Goal: Check status: Check status

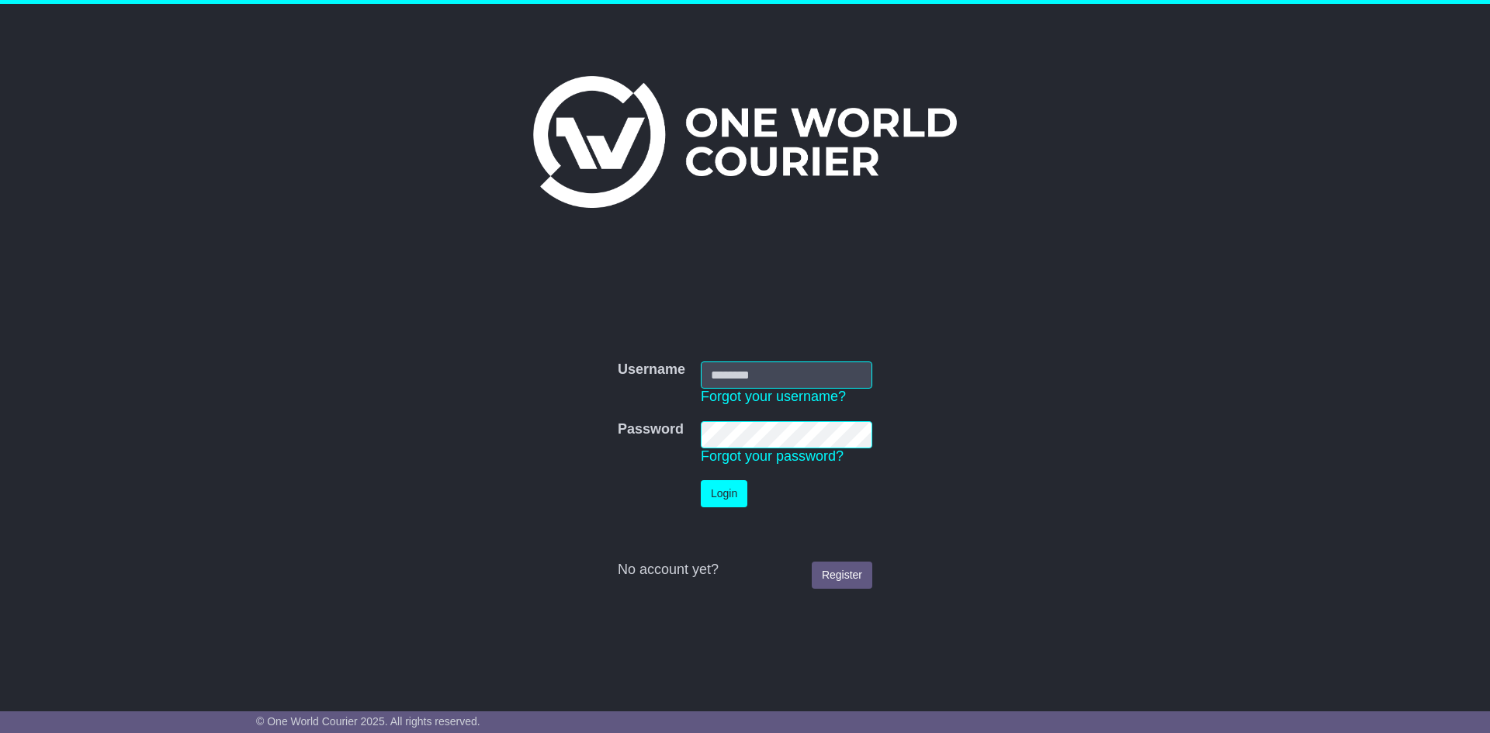
type input "******"
click at [731, 501] on button "Login" at bounding box center [724, 493] width 47 height 27
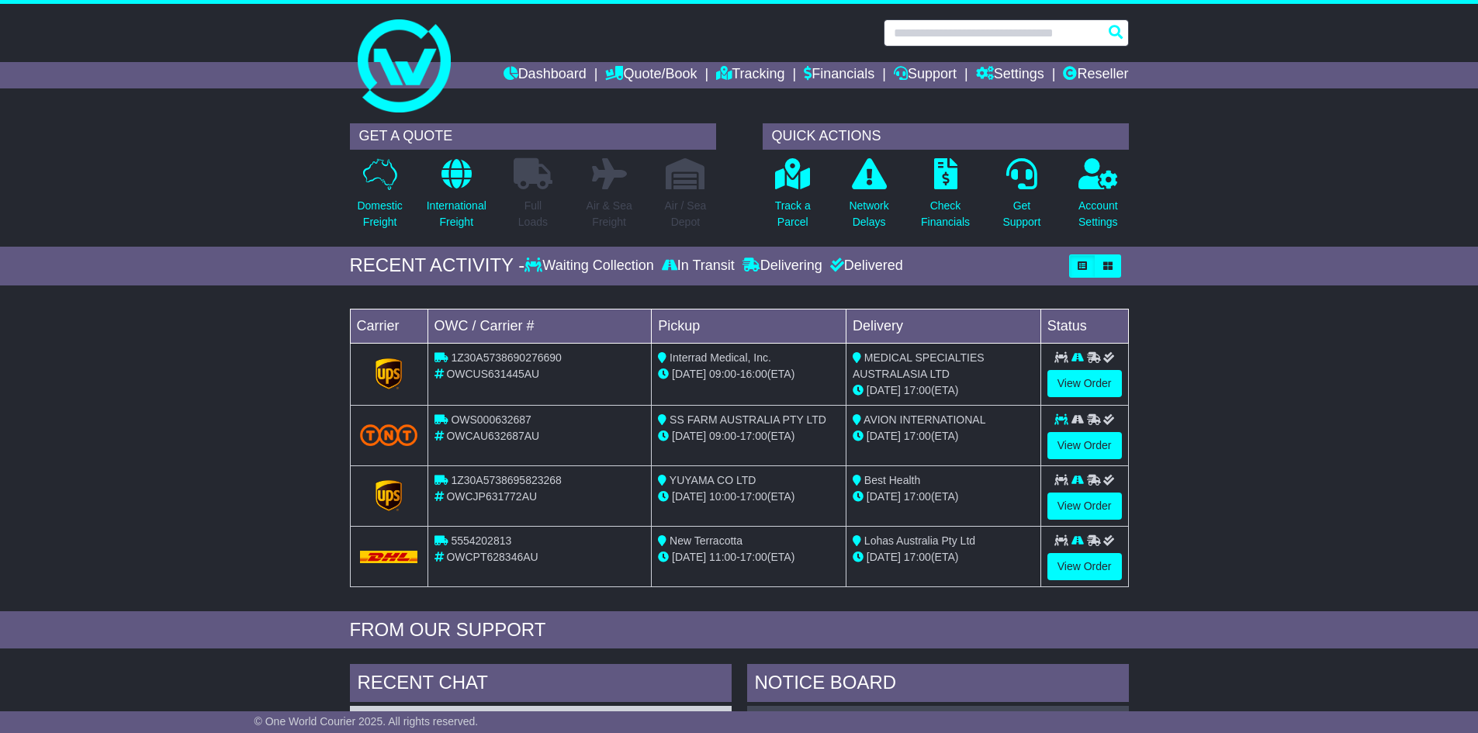
click at [983, 39] on input "text" at bounding box center [1006, 32] width 245 height 27
paste input "*********"
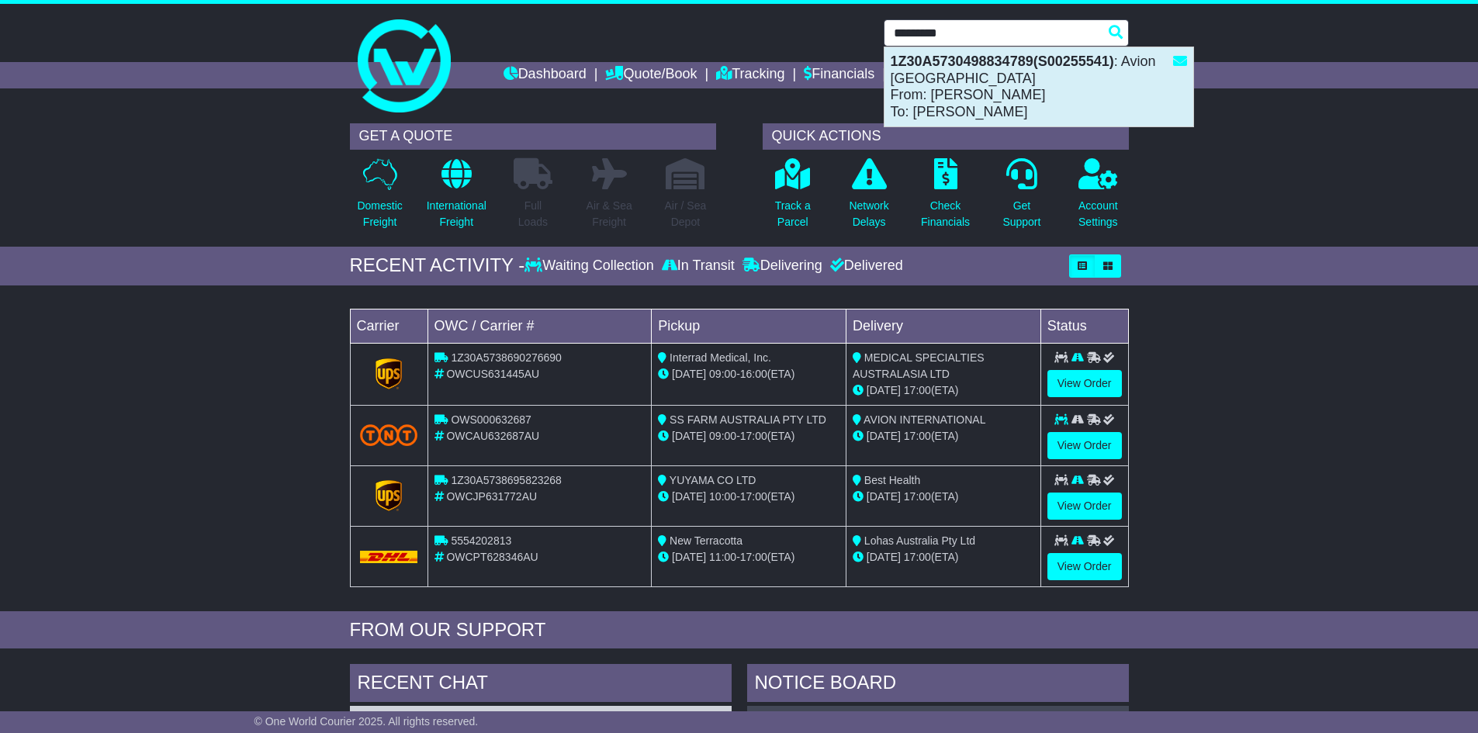
click at [1000, 64] on strong "1Z30A5730498834789(S00255541)" at bounding box center [1003, 62] width 224 height 16
type input "**********"
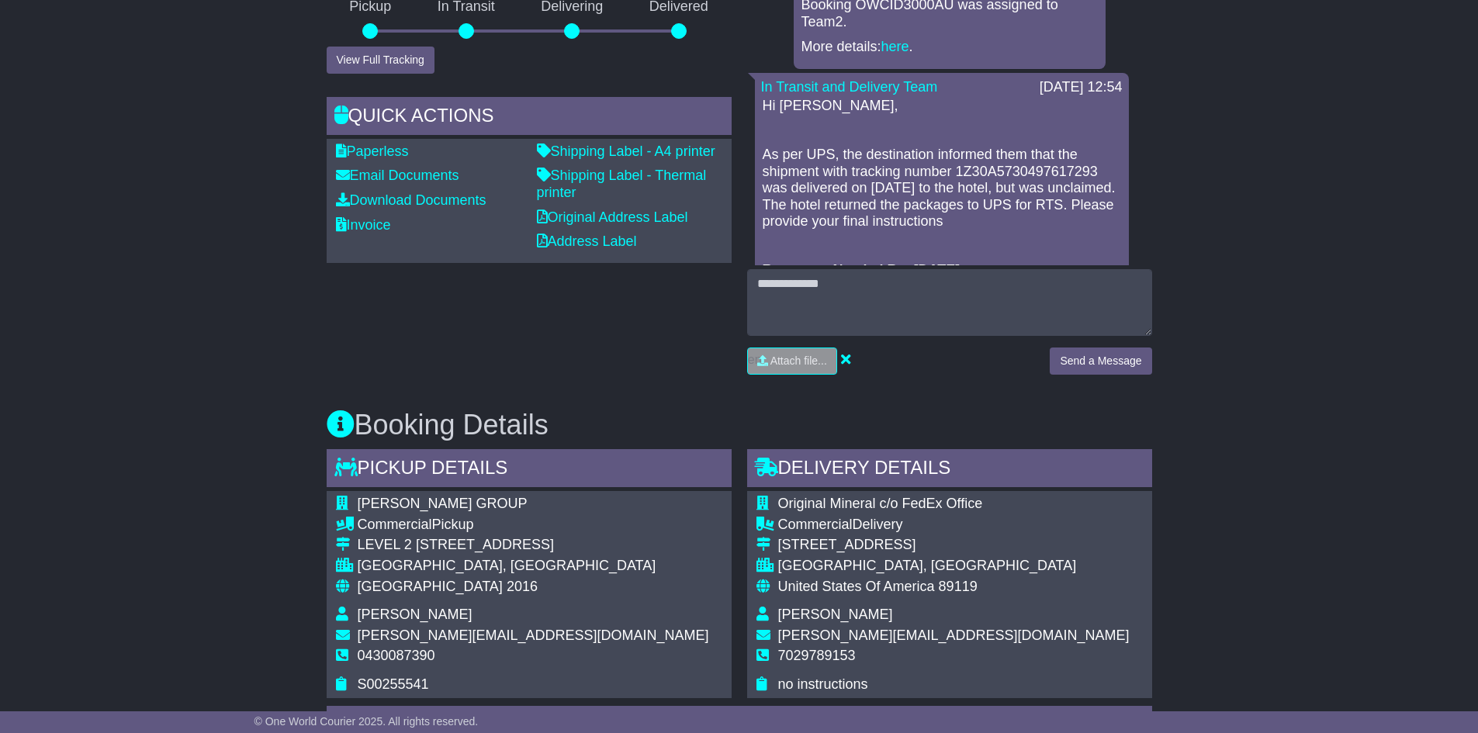
scroll to position [621, 0]
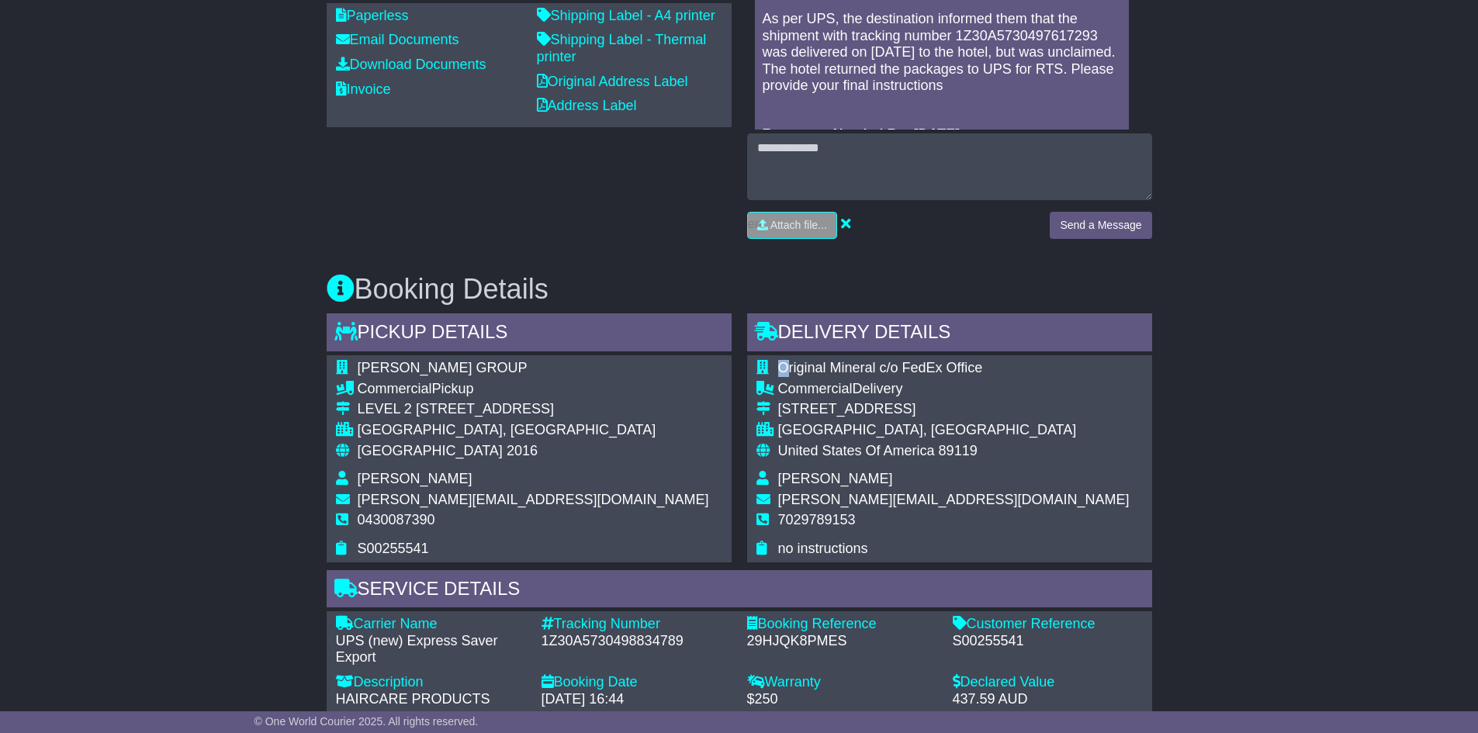
drag, startPoint x: 785, startPoint y: 371, endPoint x: 1055, endPoint y: 356, distance: 270.5
click at [1055, 356] on div "Original Mineral c/o FedEx Office Commercial Delivery [STREET_ADDRESS] [GEOGRAP…" at bounding box center [949, 458] width 405 height 206
click at [1057, 371] on div "Original Mineral c/o FedEx Office Commercial Delivery [STREET_ADDRESS] [GEOGRAP…" at bounding box center [949, 458] width 405 height 206
click at [1039, 427] on div "Original Mineral c/o FedEx Office Commercial Delivery [STREET_ADDRESS] [GEOGRAP…" at bounding box center [949, 458] width 405 height 206
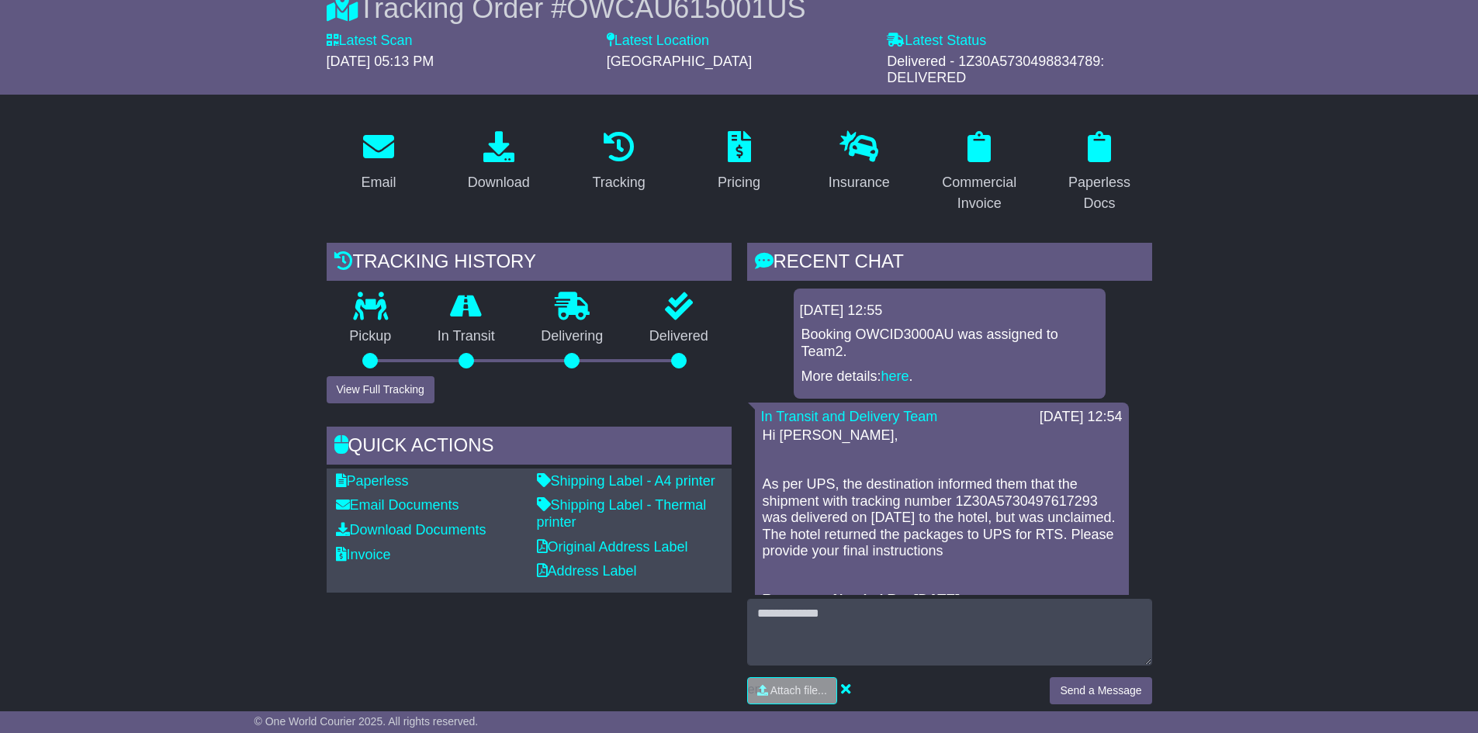
scroll to position [78, 0]
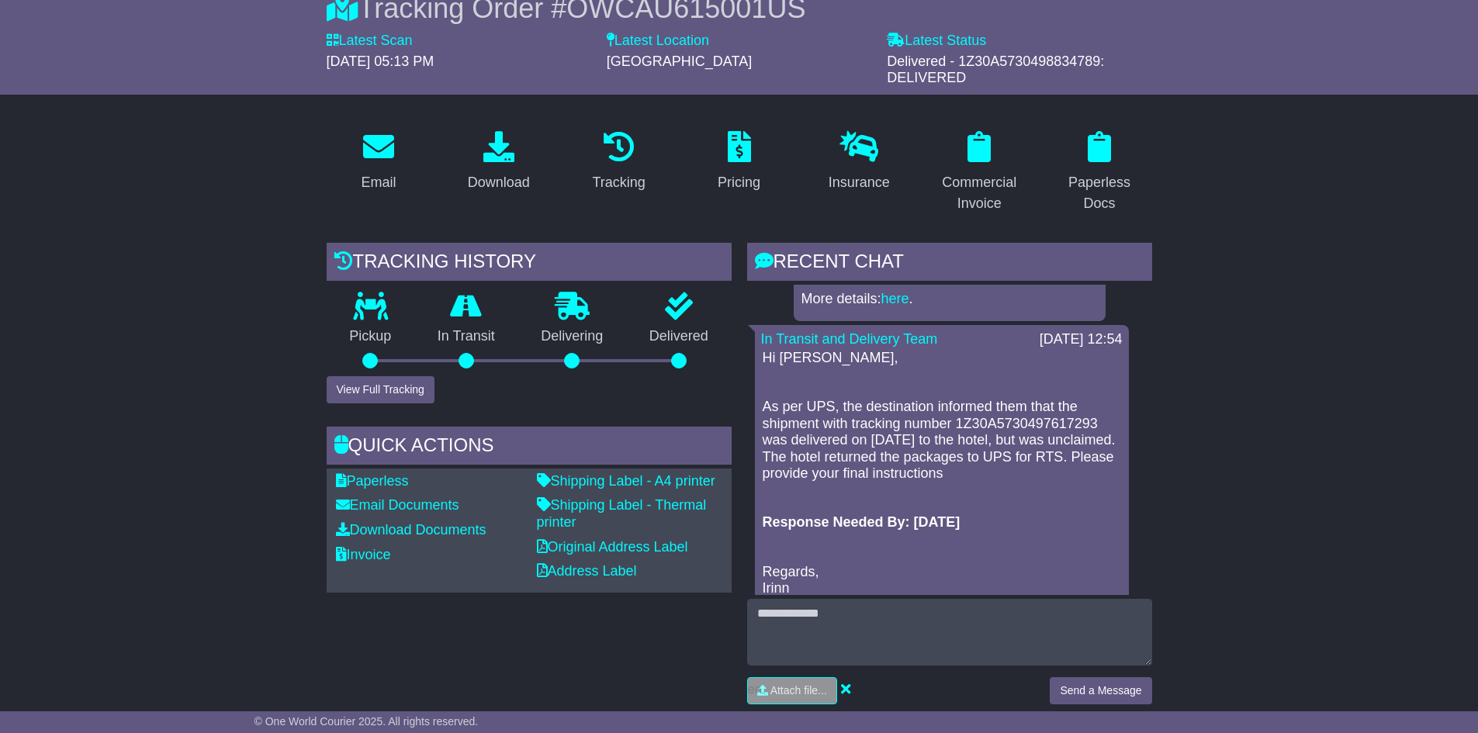
drag, startPoint x: 761, startPoint y: 359, endPoint x: 1048, endPoint y: 487, distance: 314.4
click at [1048, 492] on div "Hi [PERSON_NAME], As per UPS, the destination informed them that the shipment w…" at bounding box center [942, 486] width 362 height 272
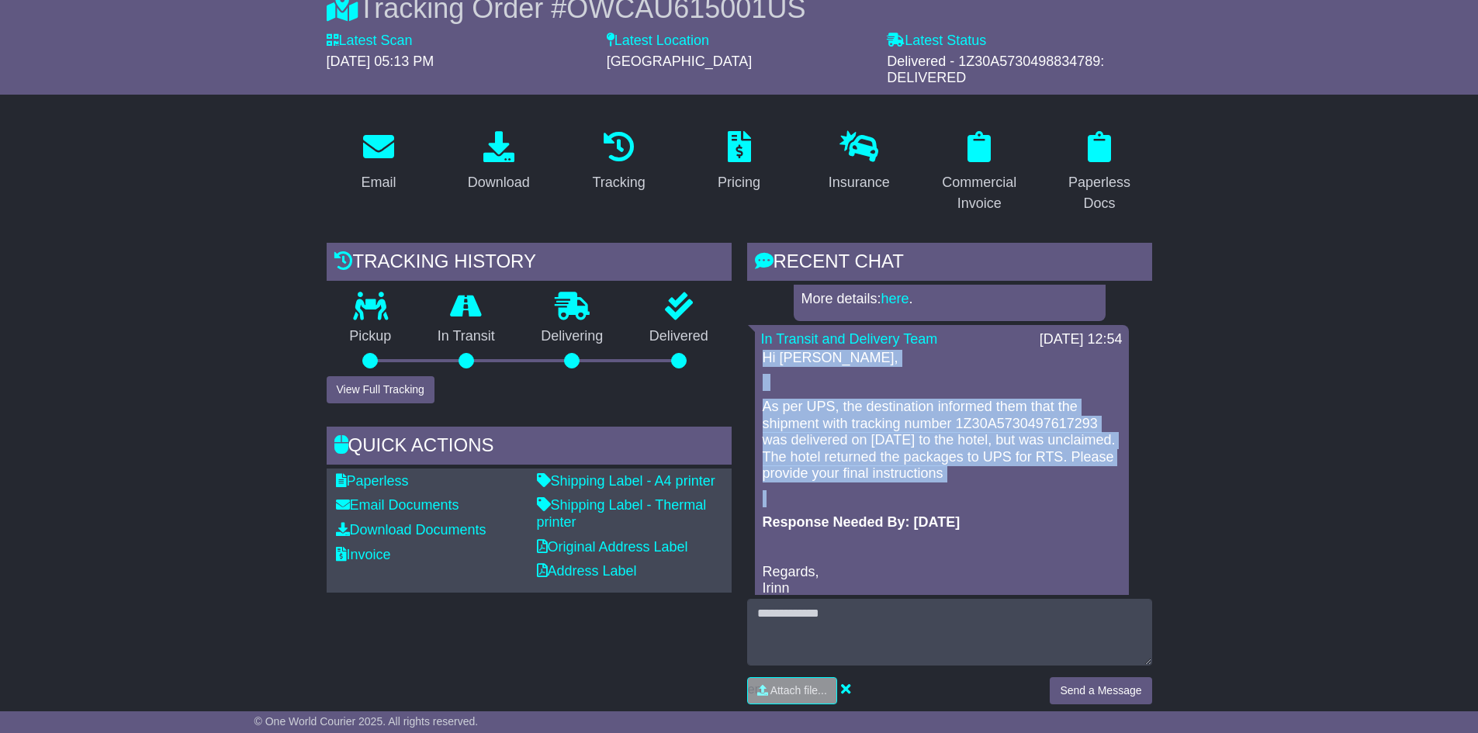
click at [1048, 483] on div "Hi [PERSON_NAME], As per UPS, the destination informed them that the shipment w…" at bounding box center [942, 486] width 362 height 272
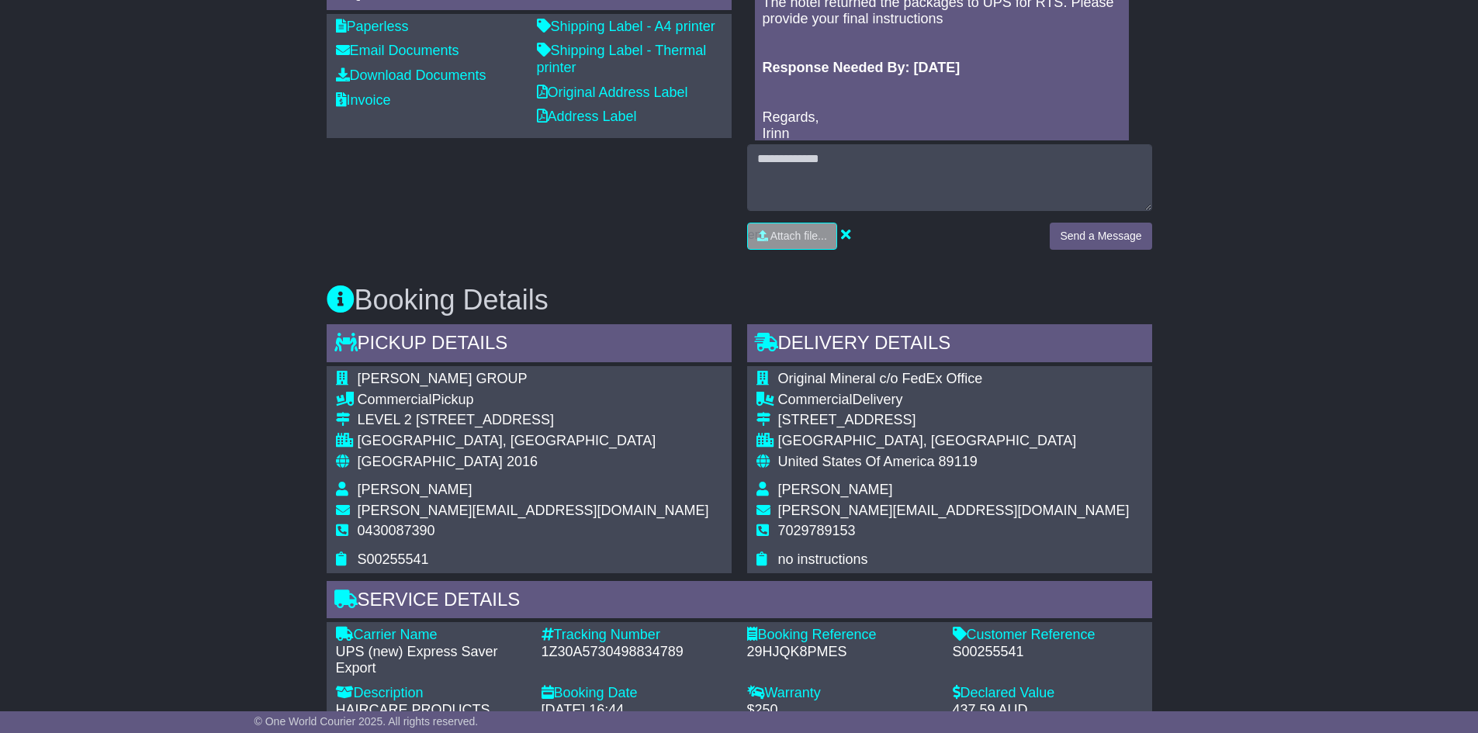
scroll to position [388, 0]
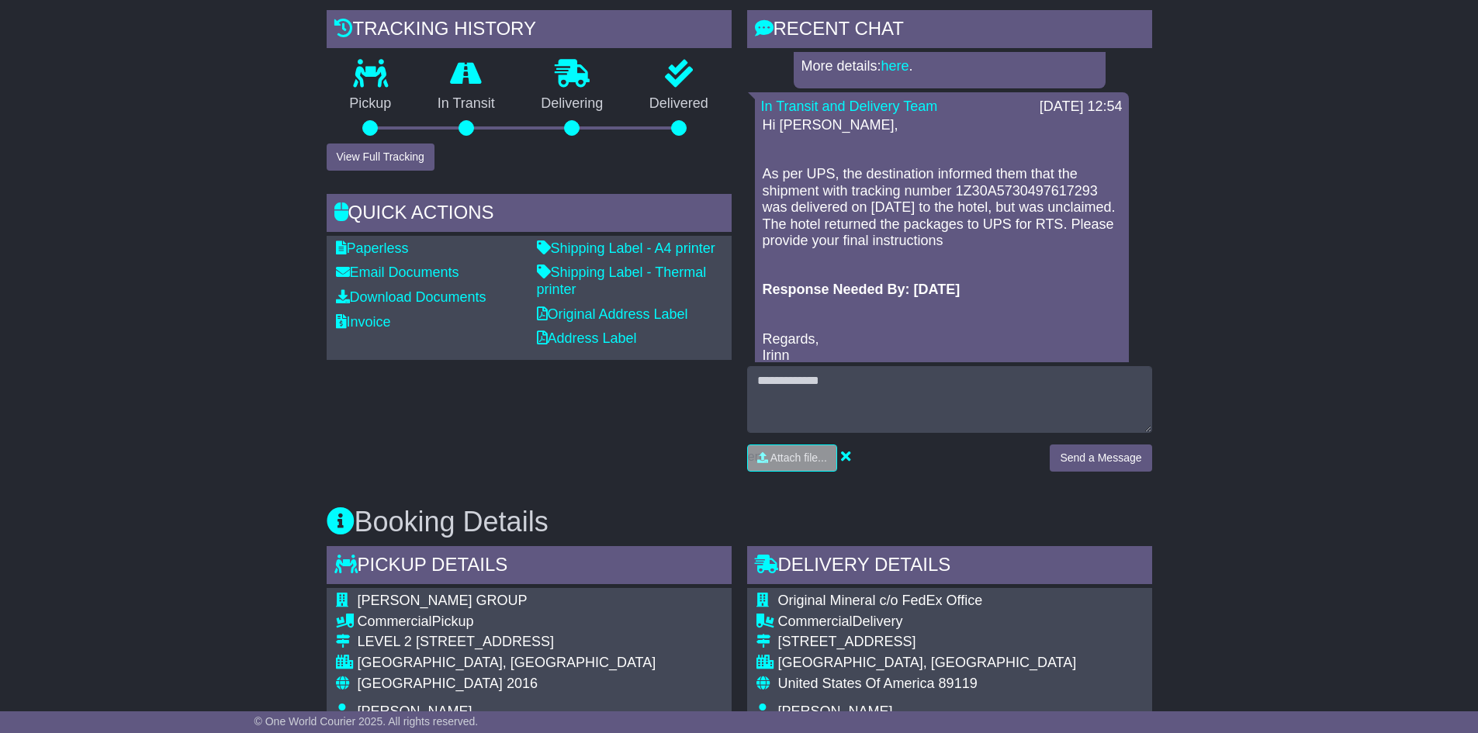
drag, startPoint x: 762, startPoint y: 175, endPoint x: 1076, endPoint y: 245, distance: 322.0
click at [1076, 245] on p "As per UPS, the destination informed them that the shipment with tracking numbe…" at bounding box center [942, 208] width 359 height 84
copy p "As per UPS, the destination informed them that the shipment with tracking numbe…"
click at [954, 273] on p at bounding box center [942, 266] width 359 height 17
drag, startPoint x: 761, startPoint y: 168, endPoint x: 1014, endPoint y: 289, distance: 280.8
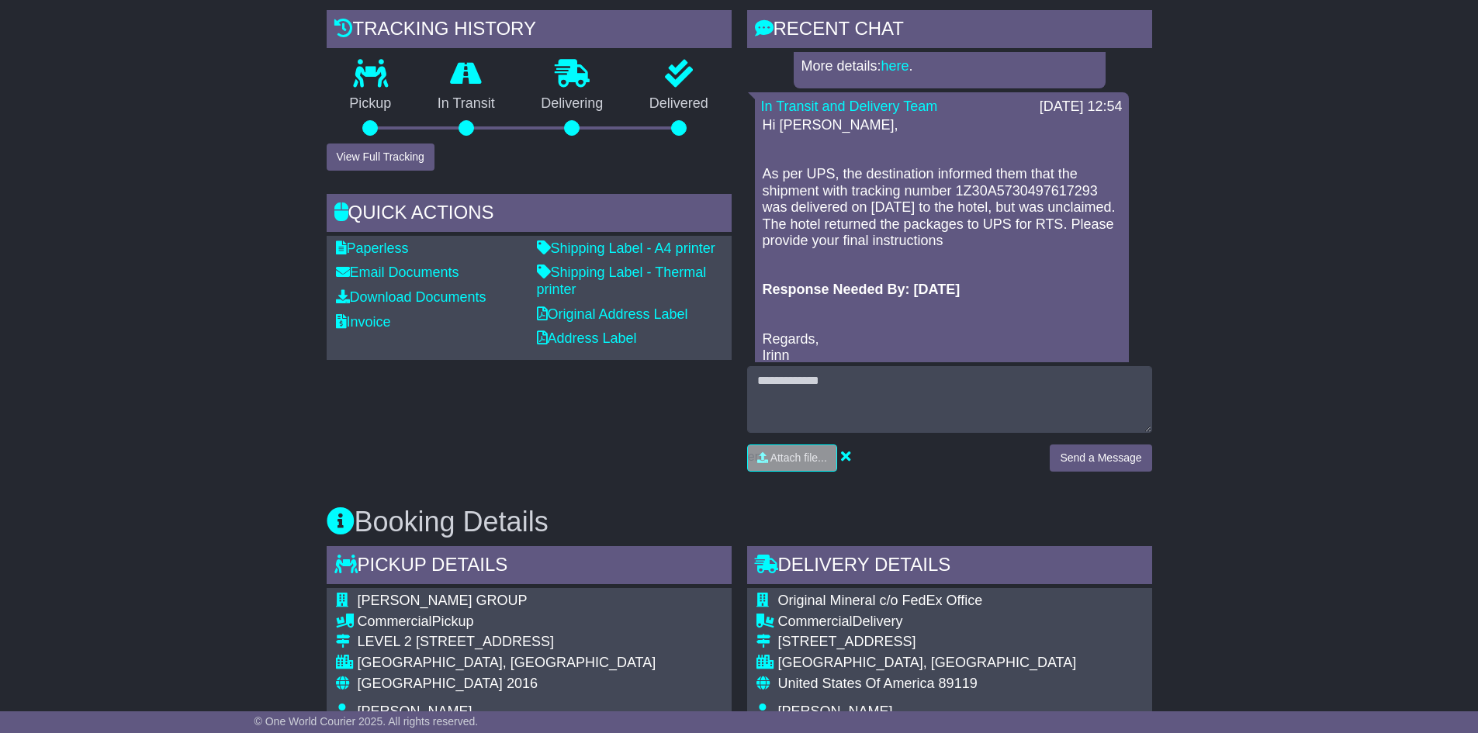
click at [1014, 289] on div "Hi [PERSON_NAME], As per UPS, the destination informed them that the shipment w…" at bounding box center [942, 253] width 362 height 272
copy div "As per UPS, the destination informed them that the shipment with tracking numbe…"
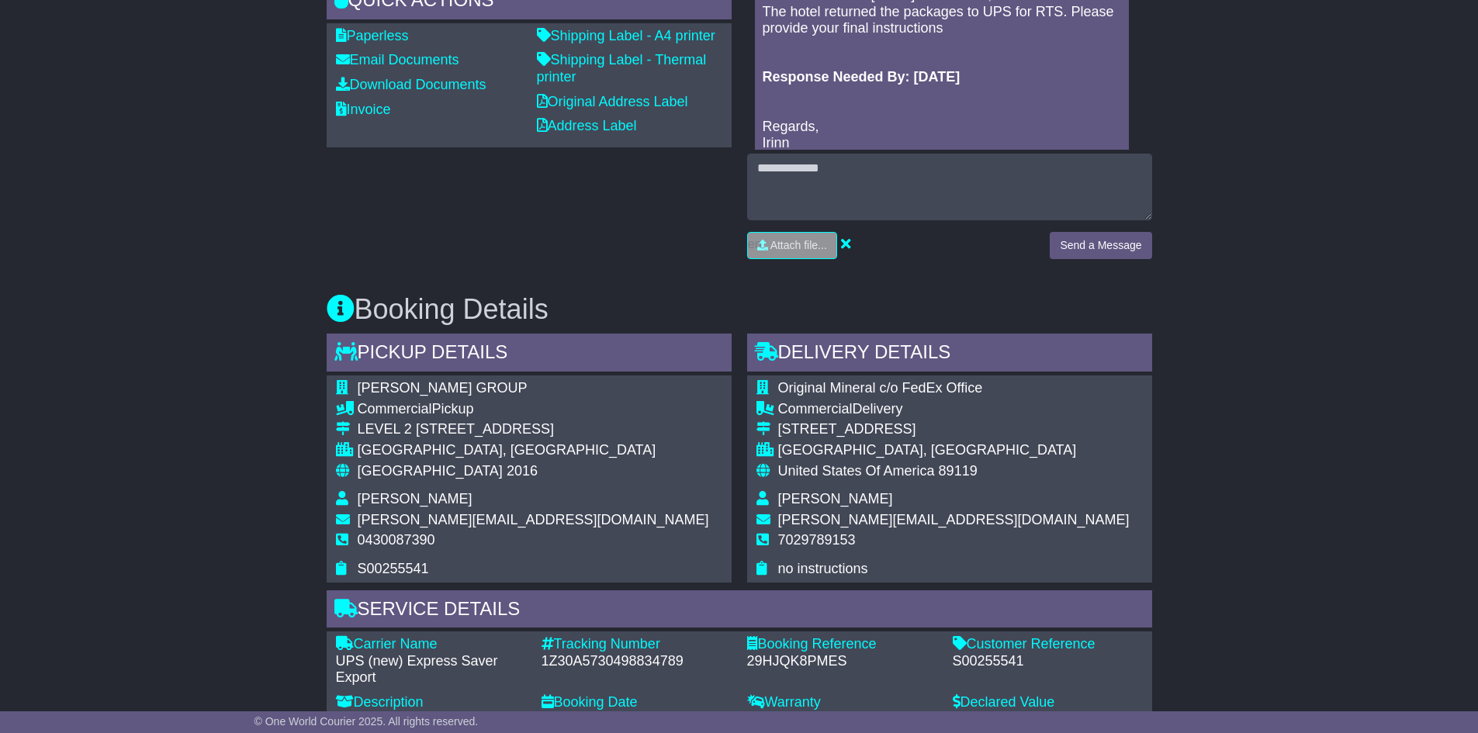
scroll to position [854, 0]
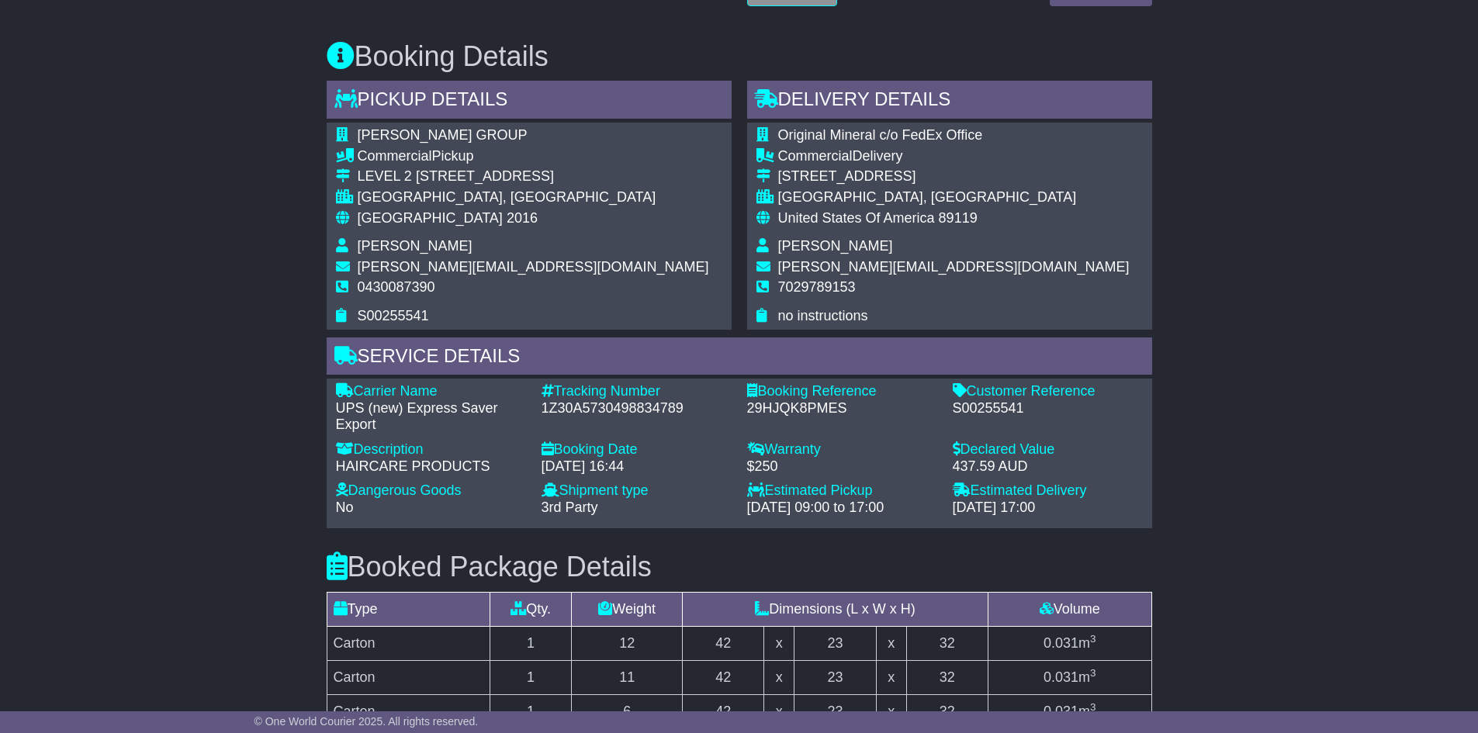
drag, startPoint x: 1273, startPoint y: 296, endPoint x: 1260, endPoint y: 274, distance: 25.7
click at [1273, 296] on div "Email Download Tracking Pricing Insurance" at bounding box center [739, 457] width 1478 height 2076
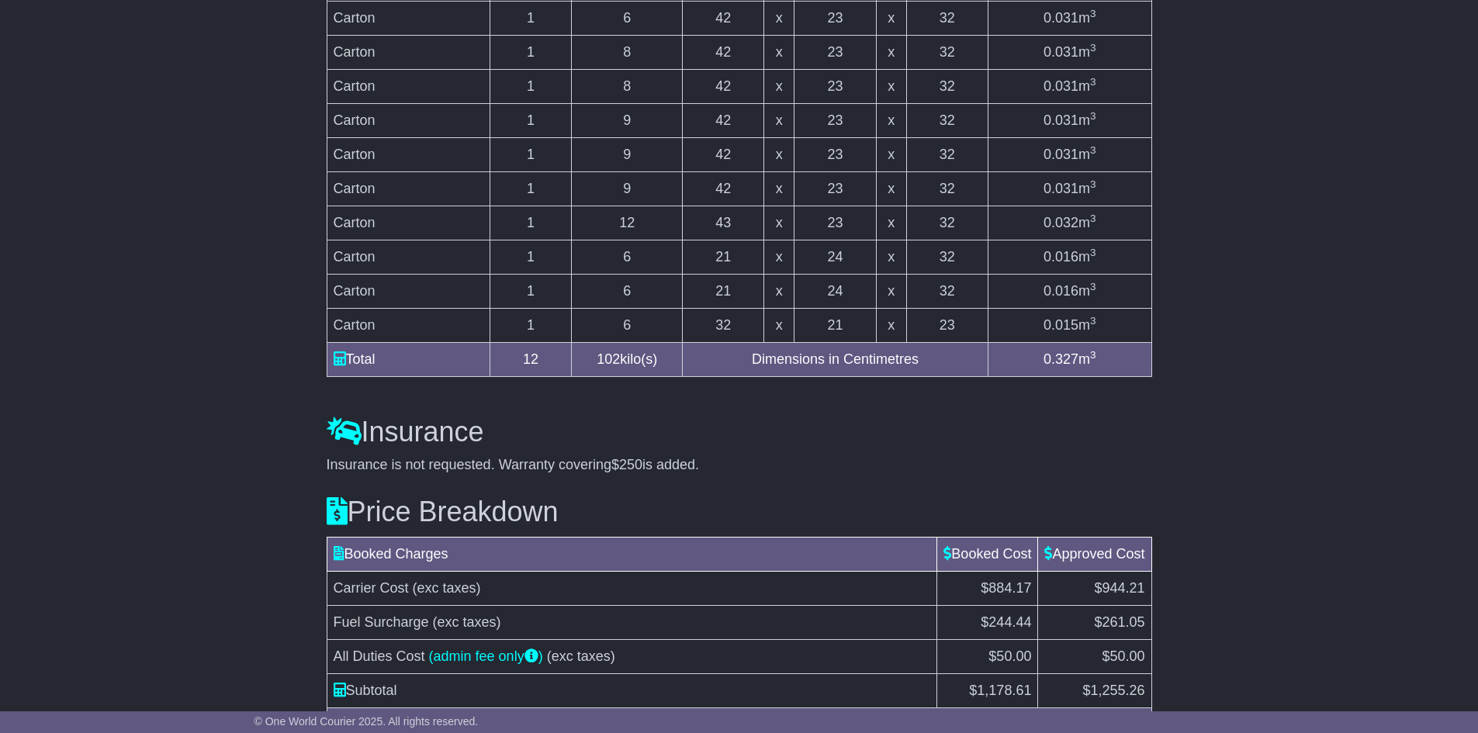
scroll to position [1647, 0]
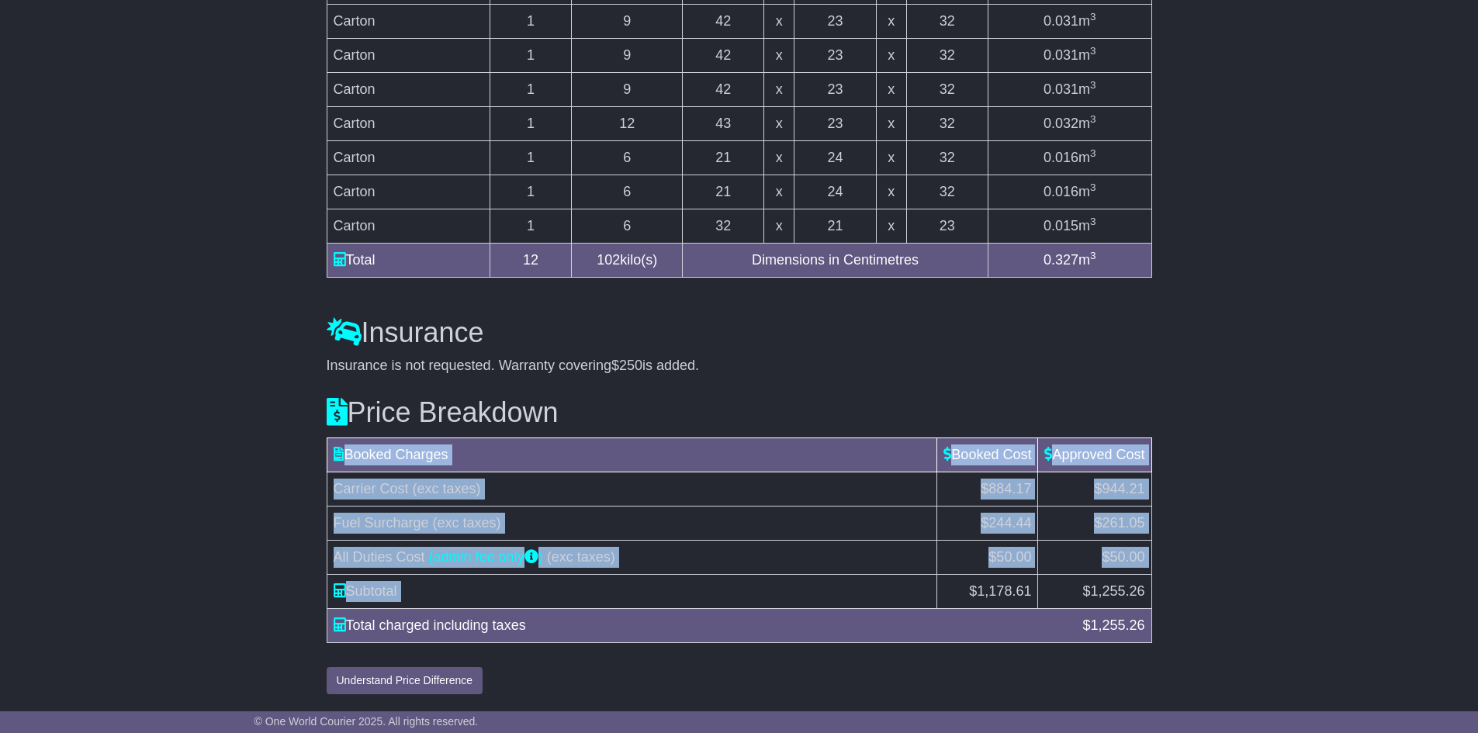
drag, startPoint x: 968, startPoint y: 584, endPoint x: 1197, endPoint y: 606, distance: 230.0
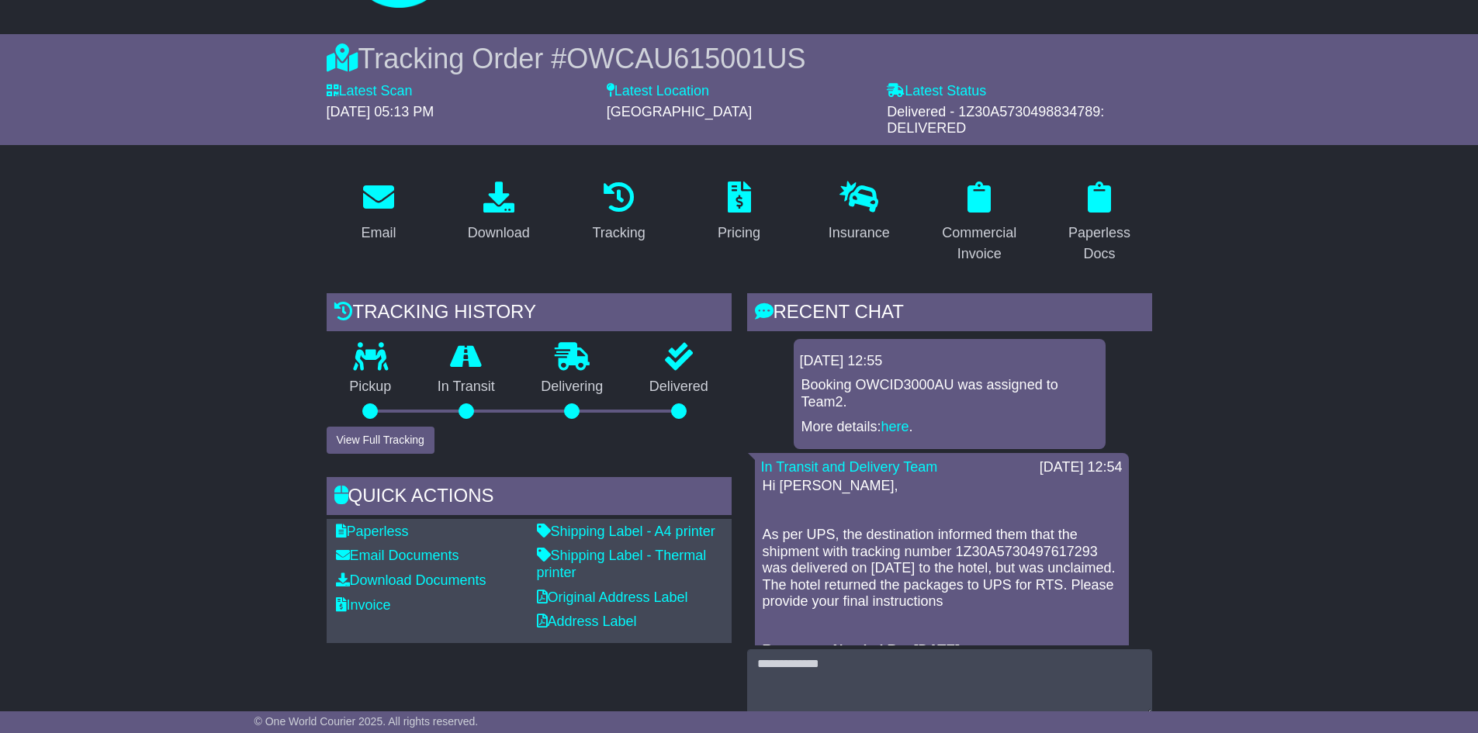
scroll to position [233, 0]
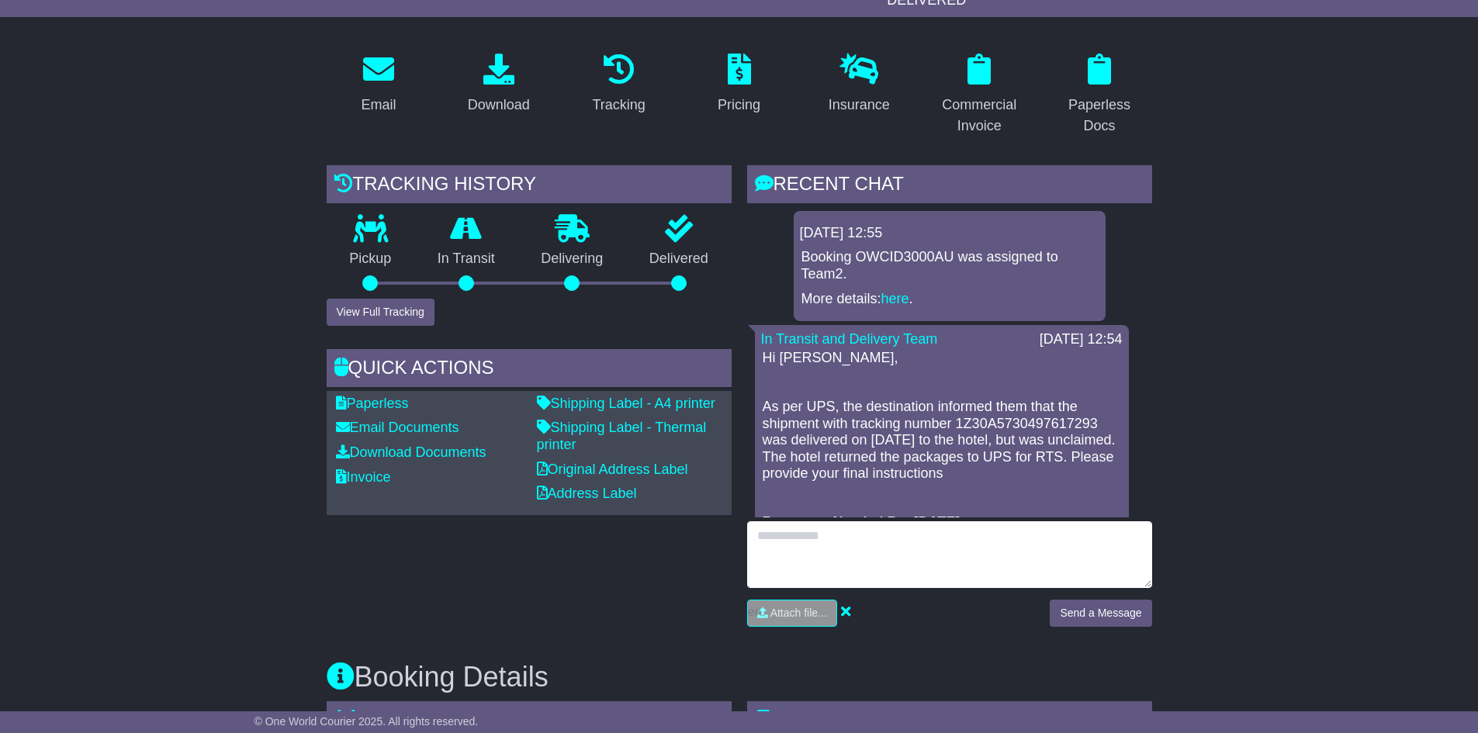
drag, startPoint x: 936, startPoint y: 545, endPoint x: 951, endPoint y: 535, distance: 17.9
click at [936, 545] on textarea at bounding box center [949, 555] width 405 height 67
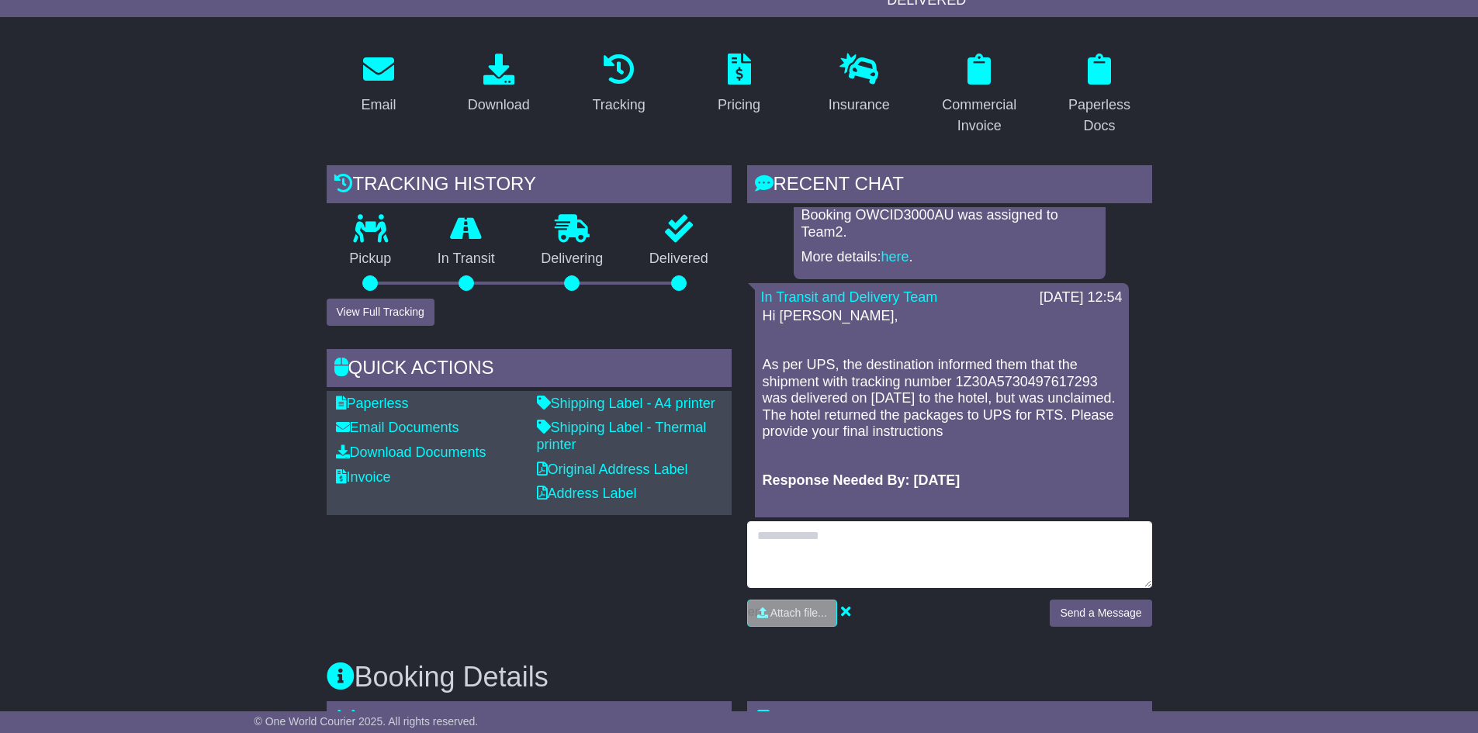
scroll to position [78, 0]
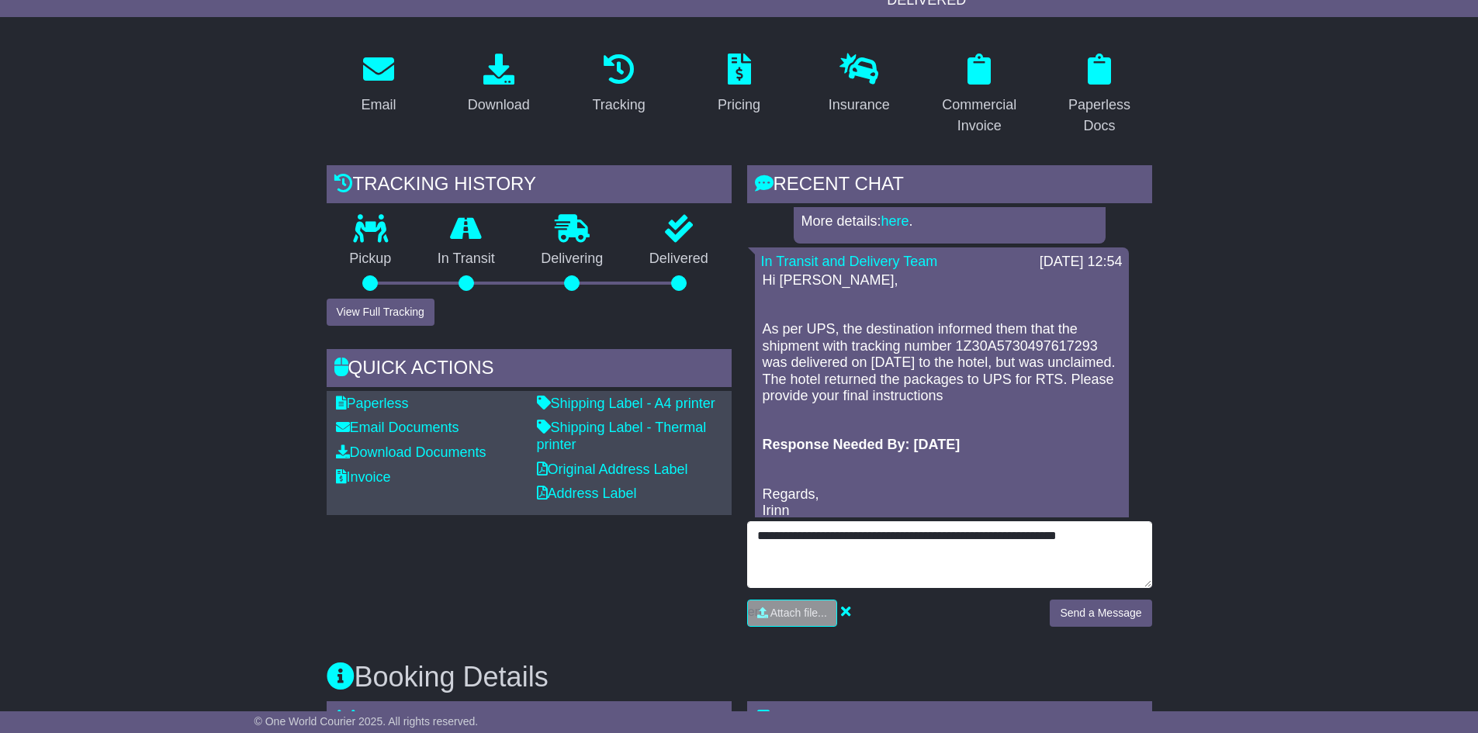
type textarea "**********"
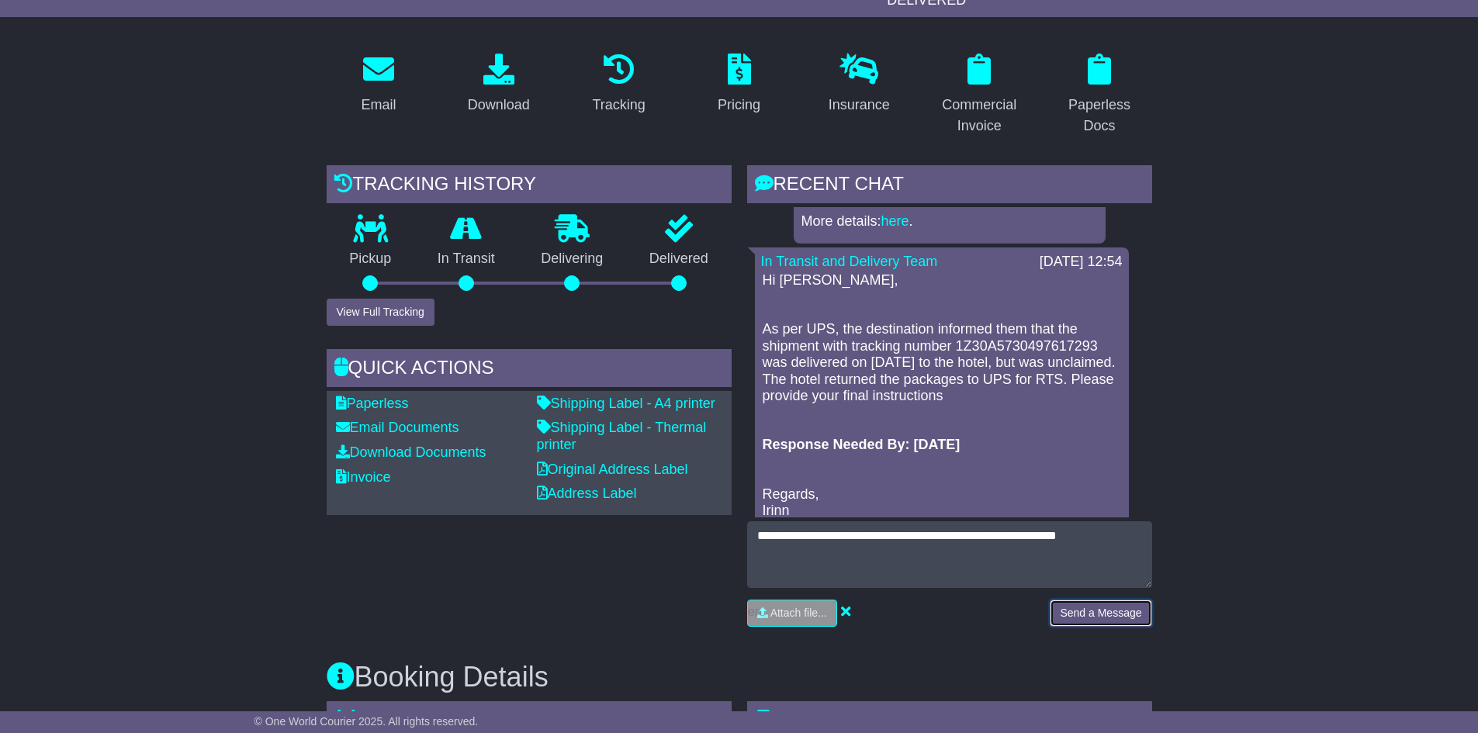
click at [1087, 615] on button "Send a Message" at bounding box center [1101, 613] width 102 height 27
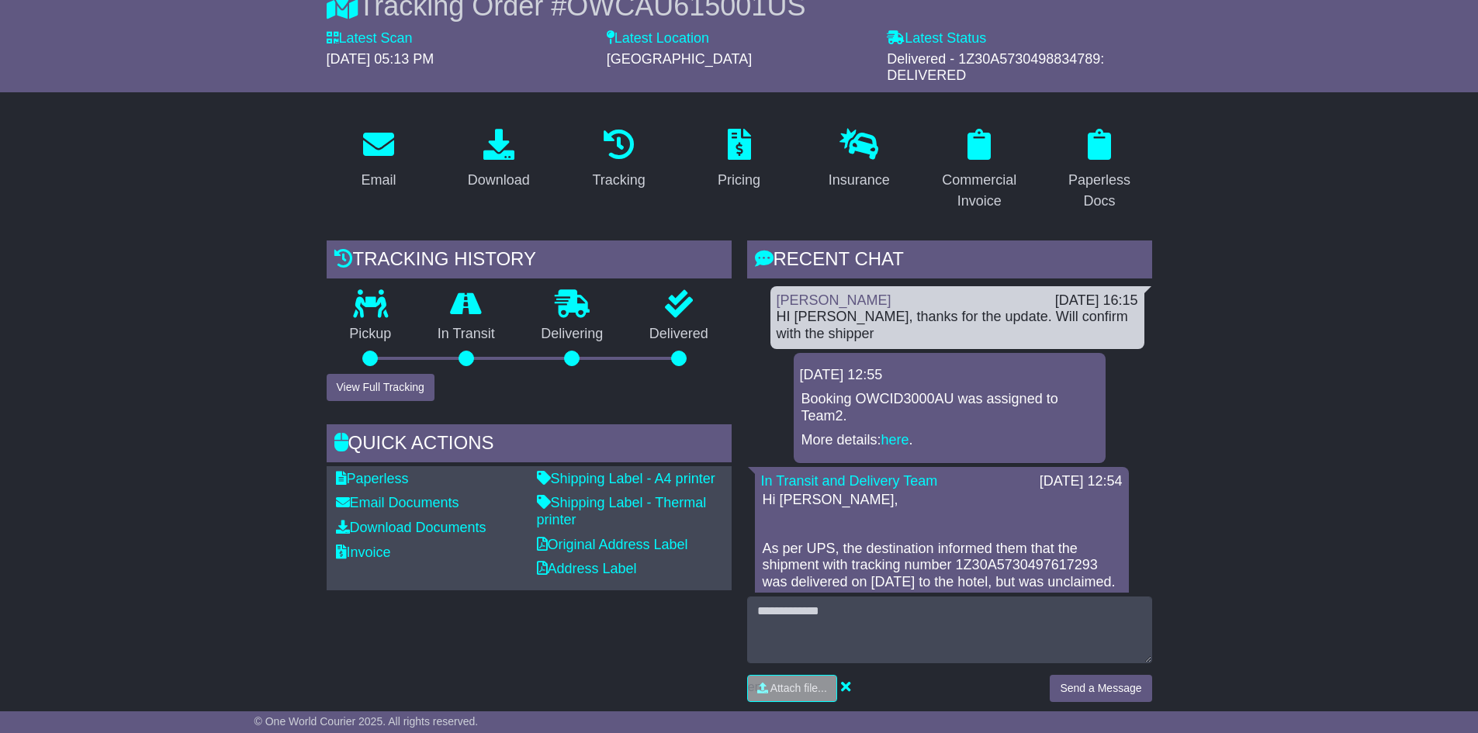
scroll to position [0, 0]
